Goal: Find specific page/section: Find specific page/section

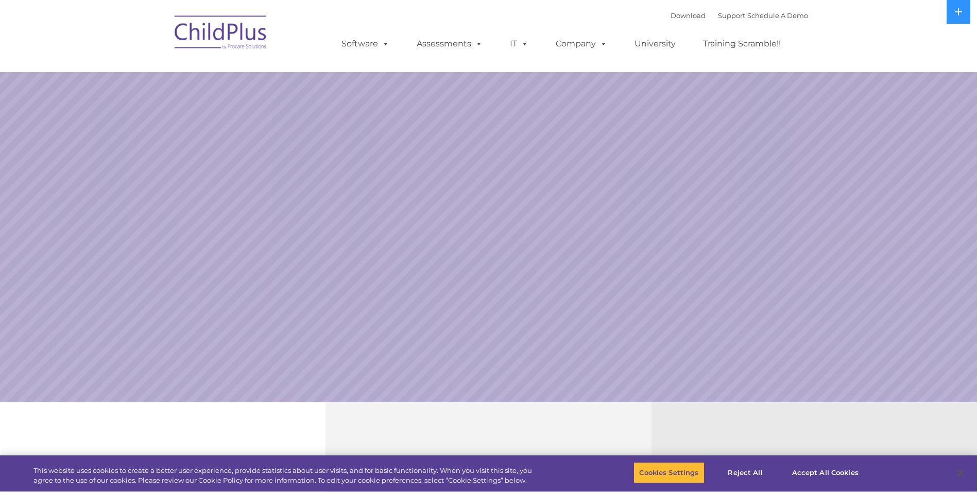
select select "MEDIUM"
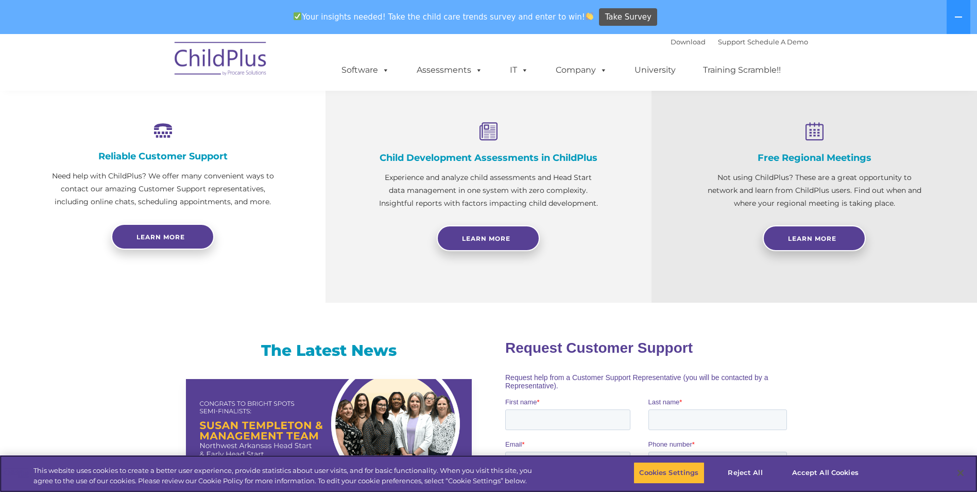
scroll to position [377, 0]
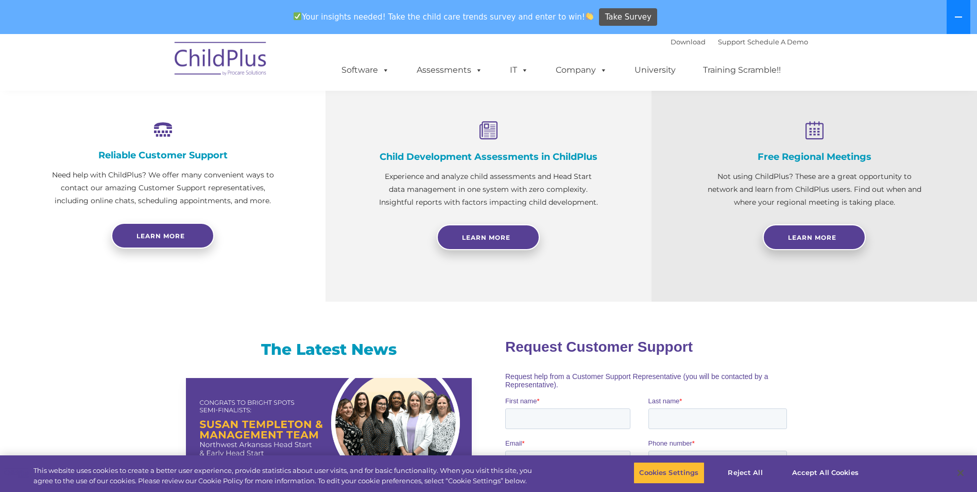
click at [957, 12] on button at bounding box center [959, 17] width 24 height 34
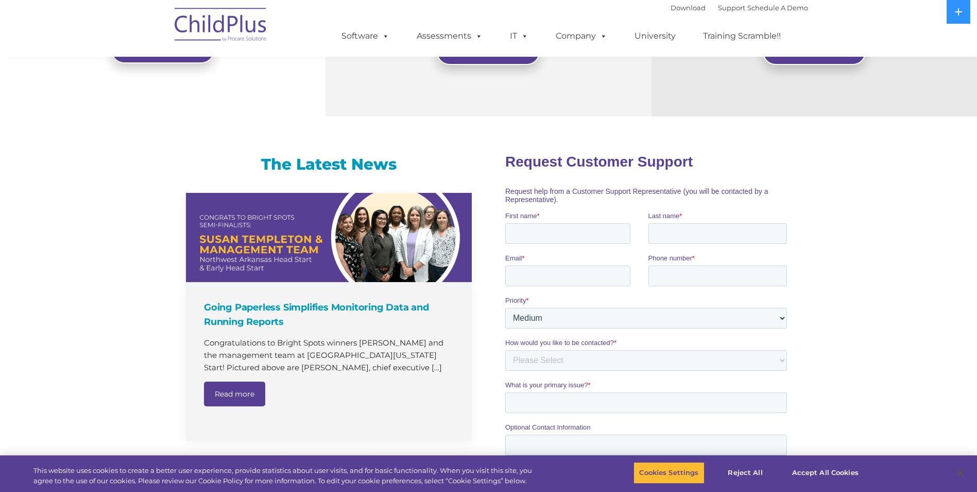
scroll to position [218, 0]
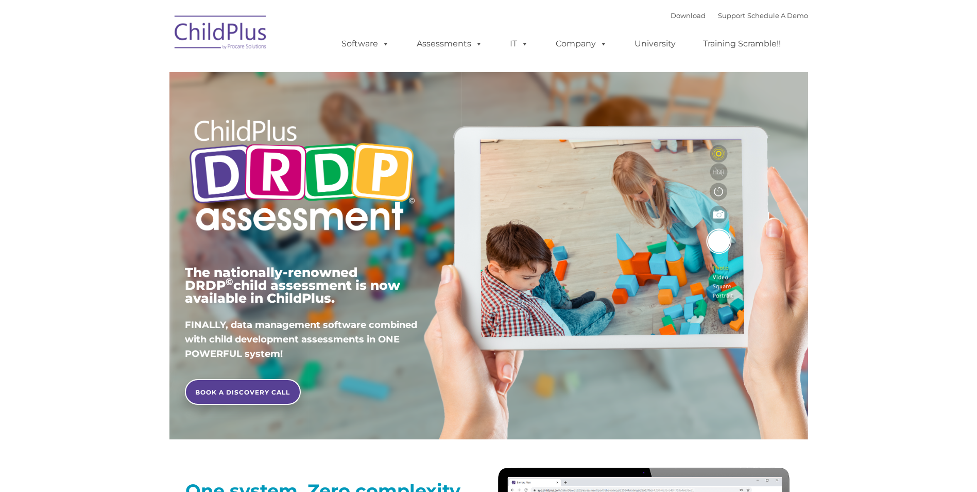
type input ""
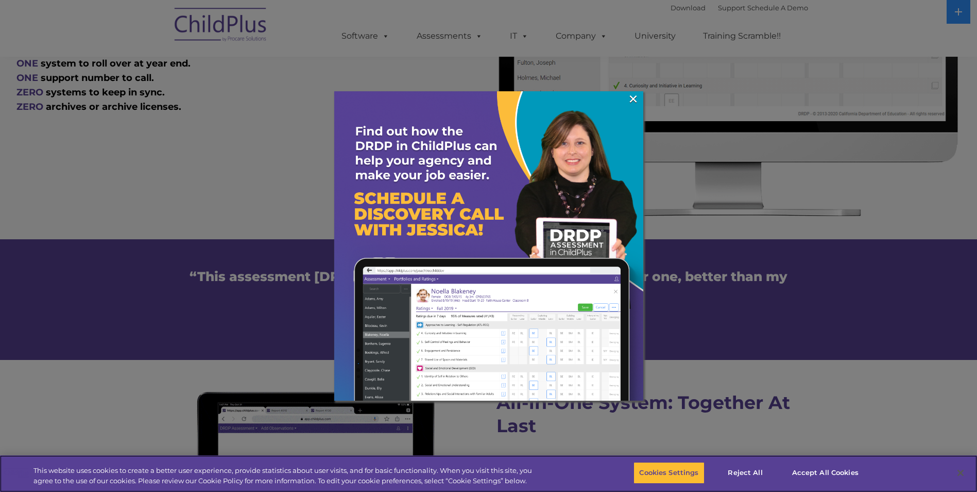
scroll to position [645, 0]
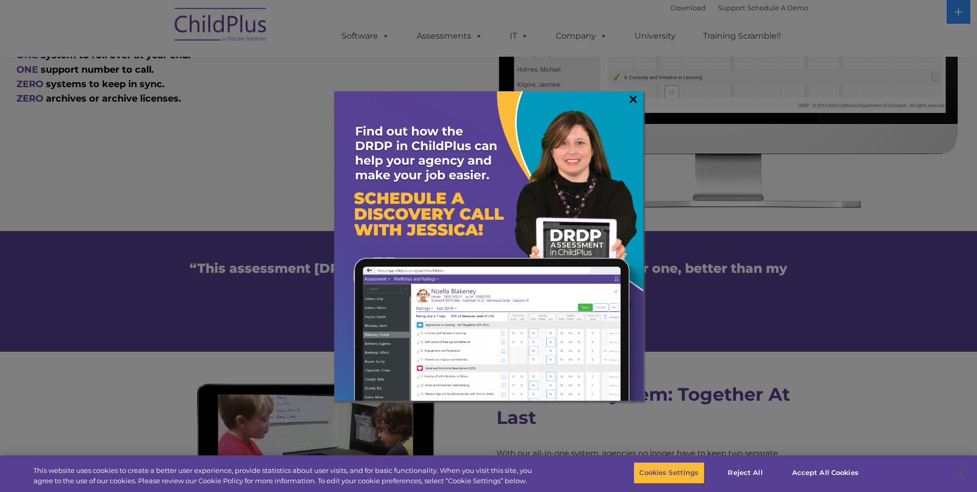
click at [632, 101] on link "×" at bounding box center [634, 99] width 12 height 10
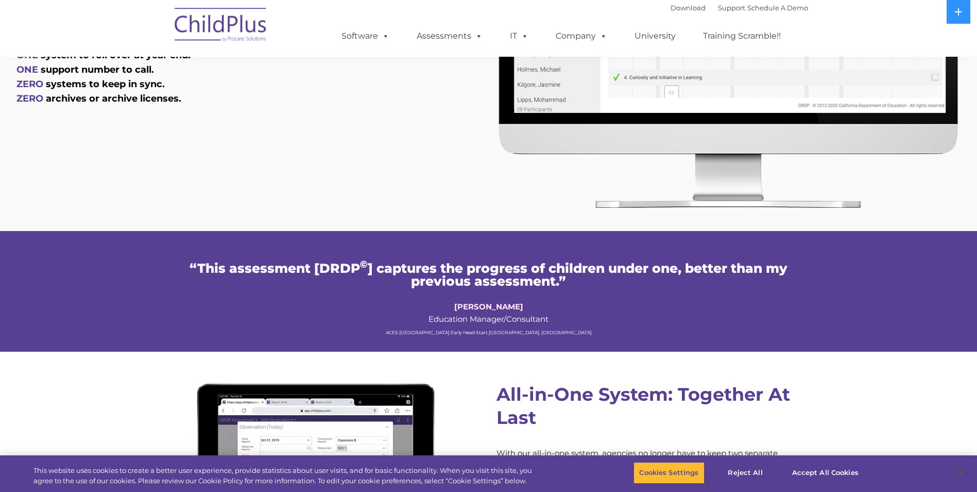
click at [244, 37] on img at bounding box center [221, 27] width 103 height 52
